Goal: Find specific page/section: Find specific page/section

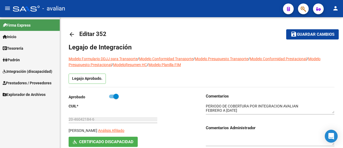
scroll to position [9, 0]
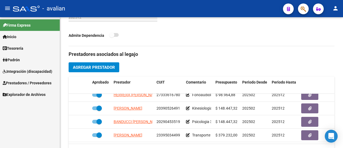
click at [25, 72] on span "Integración (discapacidad)" at bounding box center [28, 71] width 50 height 6
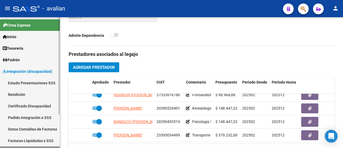
click at [22, 66] on link "Integración (discapacidad)" at bounding box center [30, 71] width 60 height 12
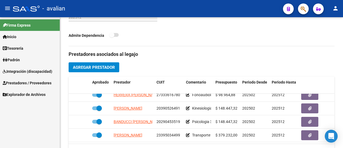
click at [26, 82] on span "Prestadores / Proveedores" at bounding box center [27, 83] width 49 height 6
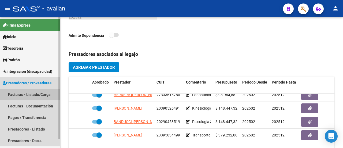
click at [27, 94] on link "Facturas - Listado/Carga" at bounding box center [30, 94] width 60 height 12
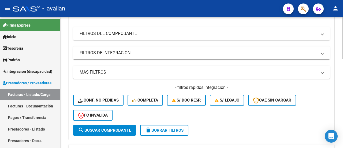
scroll to position [134, 0]
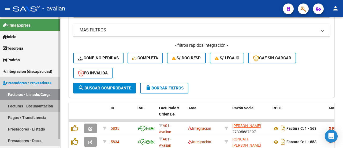
click at [37, 104] on link "Facturas - Documentación" at bounding box center [30, 106] width 60 height 12
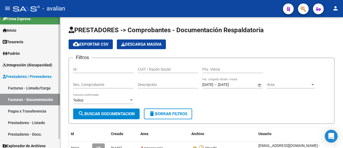
scroll to position [10, 0]
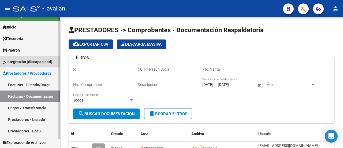
click at [35, 63] on span "Integración (discapacidad)" at bounding box center [28, 62] width 50 height 6
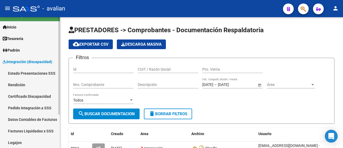
click at [32, 74] on link "Estado Presentaciones SSS" at bounding box center [30, 73] width 60 height 12
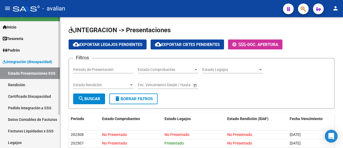
click at [29, 84] on link "Rendición" at bounding box center [30, 85] width 60 height 12
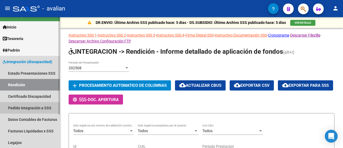
click at [36, 107] on link "Pedido Integración a SSS" at bounding box center [30, 108] width 60 height 12
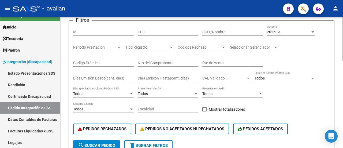
scroll to position [54, 0]
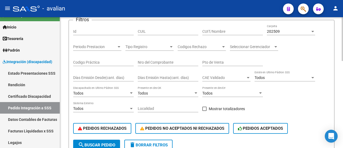
click at [313, 31] on div at bounding box center [312, 31] width 3 height 1
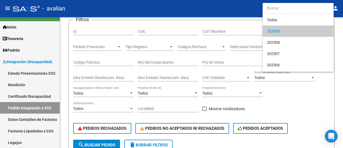
click at [306, 113] on div at bounding box center [171, 74] width 343 height 148
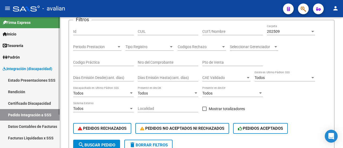
scroll to position [0, 0]
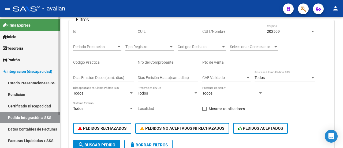
click at [26, 69] on span "Integración (discapacidad)" at bounding box center [28, 71] width 50 height 6
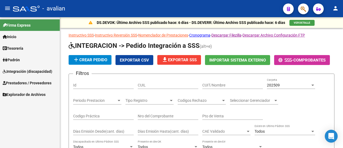
click at [18, 70] on span "Integración (discapacidad)" at bounding box center [28, 71] width 50 height 6
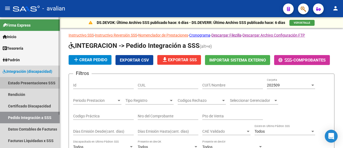
click at [21, 81] on link "Estado Presentaciones SSS" at bounding box center [30, 83] width 60 height 12
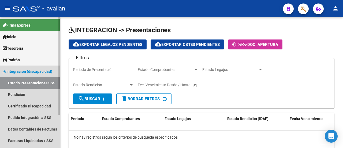
click at [22, 69] on span "Integración (discapacidad)" at bounding box center [28, 71] width 50 height 6
